Goal: Task Accomplishment & Management: Manage account settings

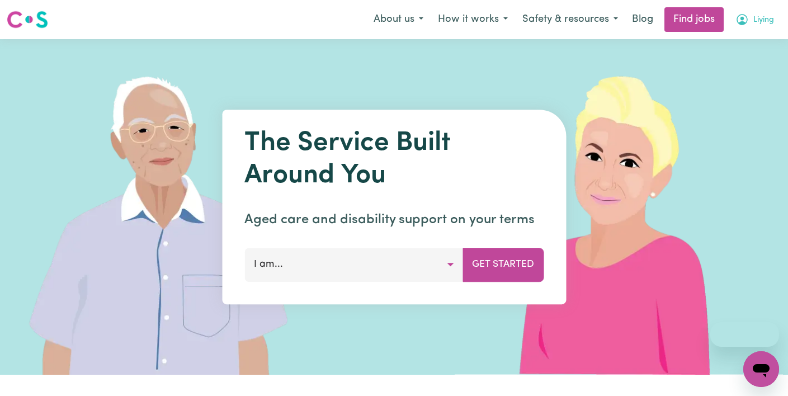
click at [771, 20] on button "Liying" at bounding box center [754, 19] width 53 height 23
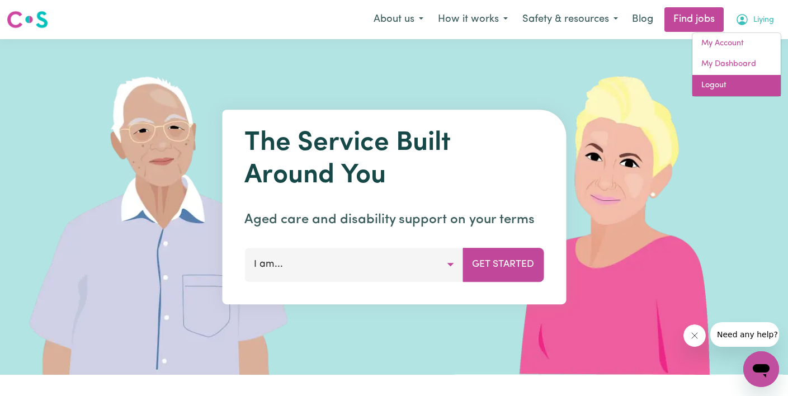
click at [750, 80] on link "Logout" at bounding box center [736, 85] width 88 height 21
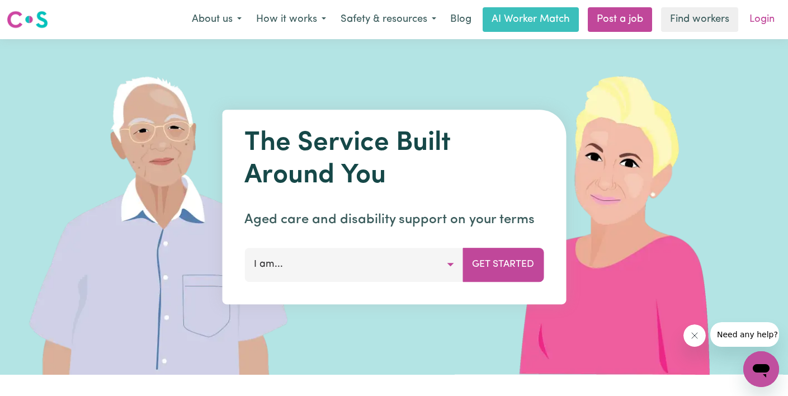
click at [759, 21] on link "Login" at bounding box center [762, 19] width 39 height 25
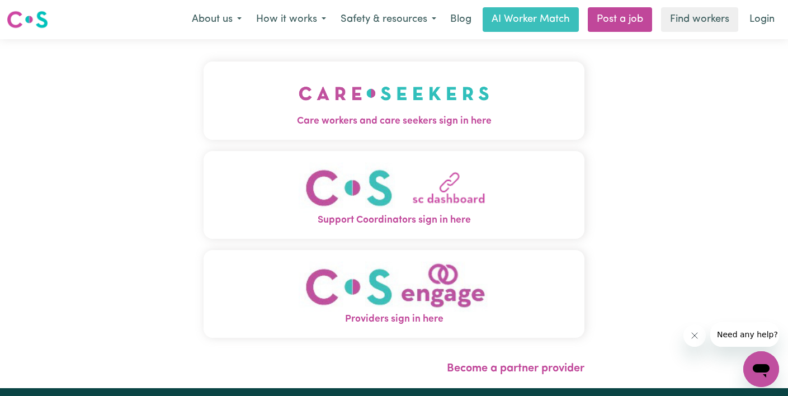
click at [371, 100] on img "Care workers and care seekers sign in here" at bounding box center [394, 93] width 191 height 41
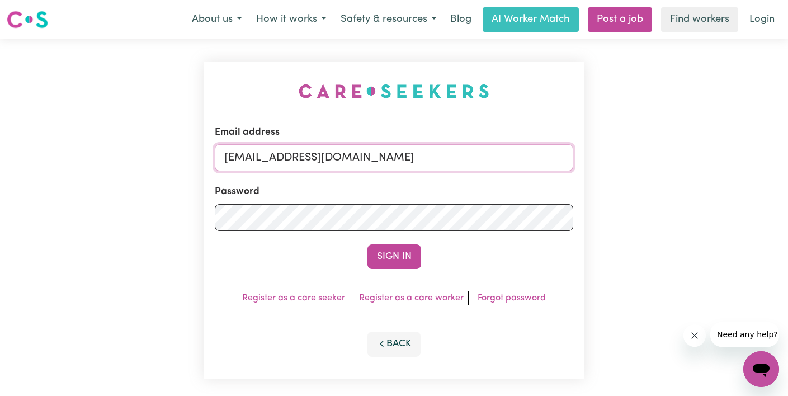
drag, startPoint x: 427, startPoint y: 160, endPoint x: 0, endPoint y: 154, distance: 426.7
click at [0, 154] on div "Email address [EMAIL_ADDRESS][DOMAIN_NAME] Password Sign In Register as a care …" at bounding box center [394, 220] width 788 height 362
paste input "[EMAIL_ADDRESS][DOMAIN_NAME]"
type input "[EMAIL_ADDRESS][DOMAIN_NAME]"
click at [367, 244] on button "Sign In" at bounding box center [394, 256] width 54 height 25
